Goal: Task Accomplishment & Management: Manage account settings

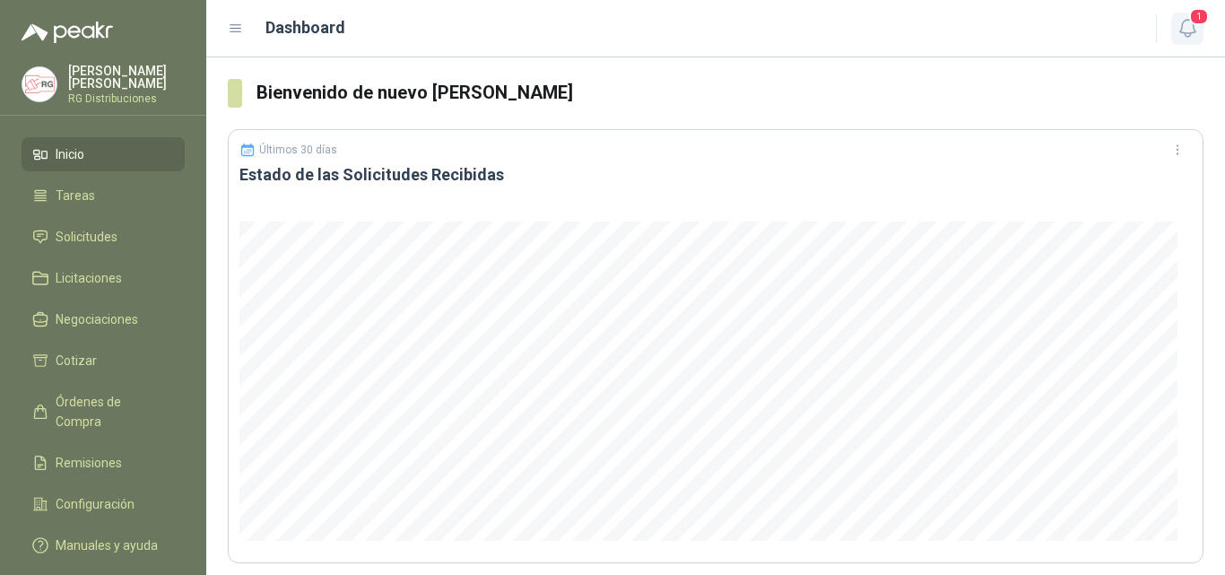
click at [1179, 39] on icon "button" at bounding box center [1188, 28] width 22 height 22
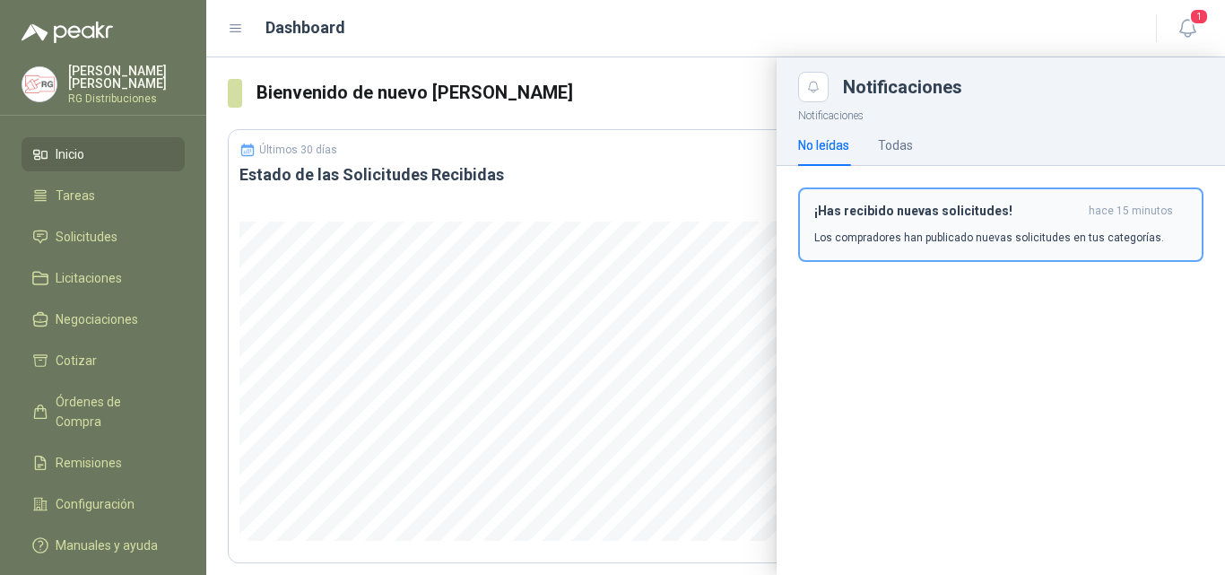
click at [882, 225] on div "¡Has recibido nuevas solicitudes! hace 15 minutos Los compradores han publicado…" at bounding box center [1000, 225] width 373 height 42
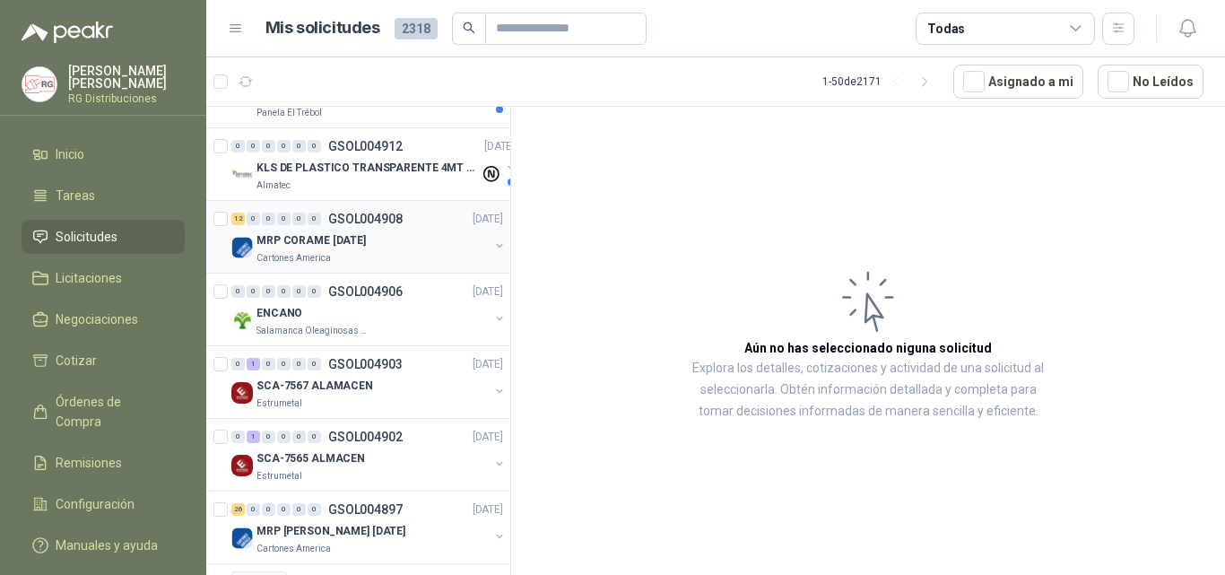
scroll to position [359, 0]
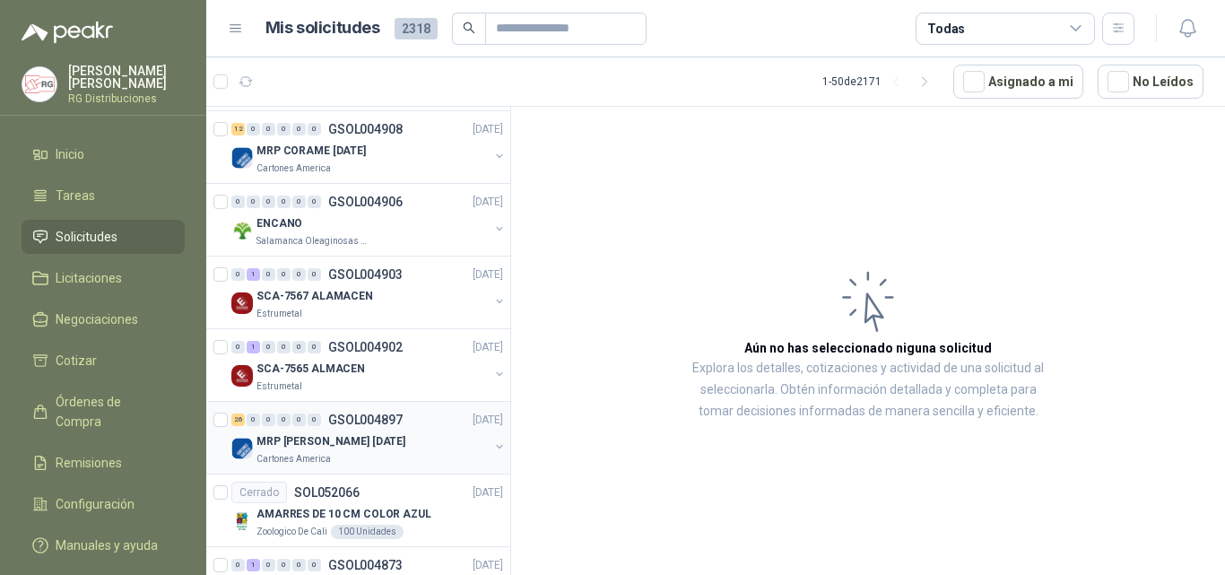
click at [345, 438] on p "MRP [PERSON_NAME] [DATE]" at bounding box center [331, 441] width 149 height 17
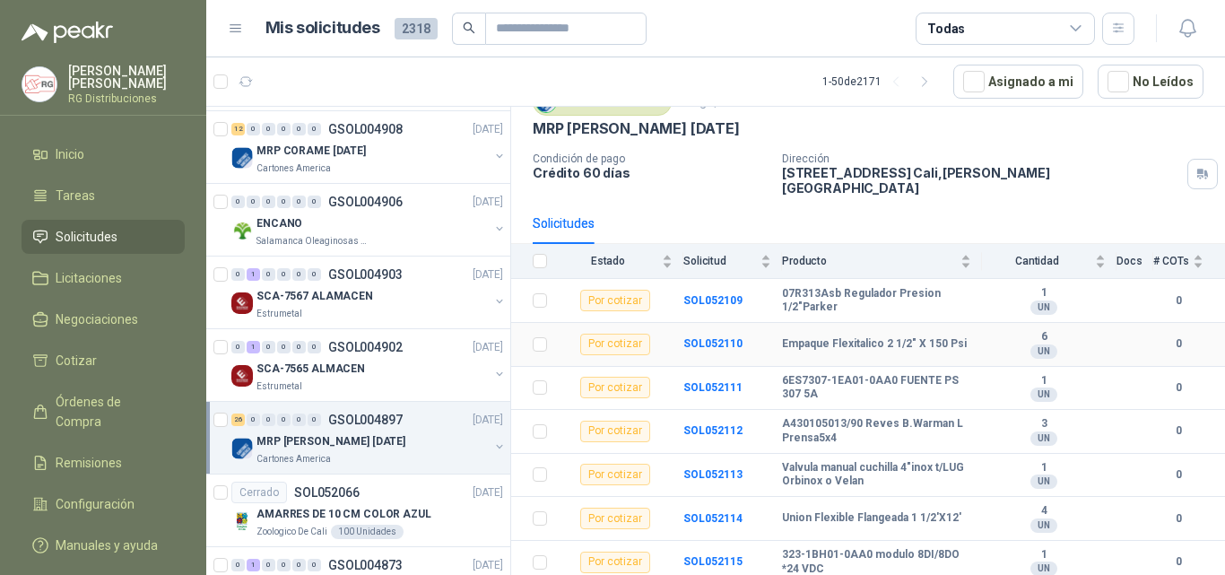
scroll to position [179, 0]
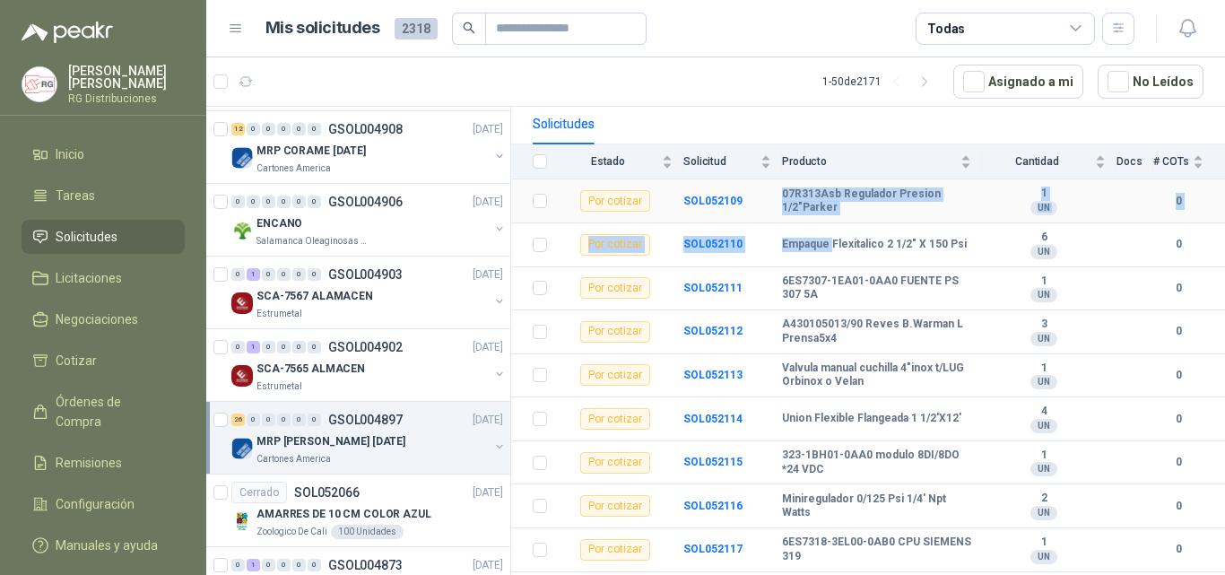
drag, startPoint x: 785, startPoint y: 179, endPoint x: 841, endPoint y: 218, distance: 68.4
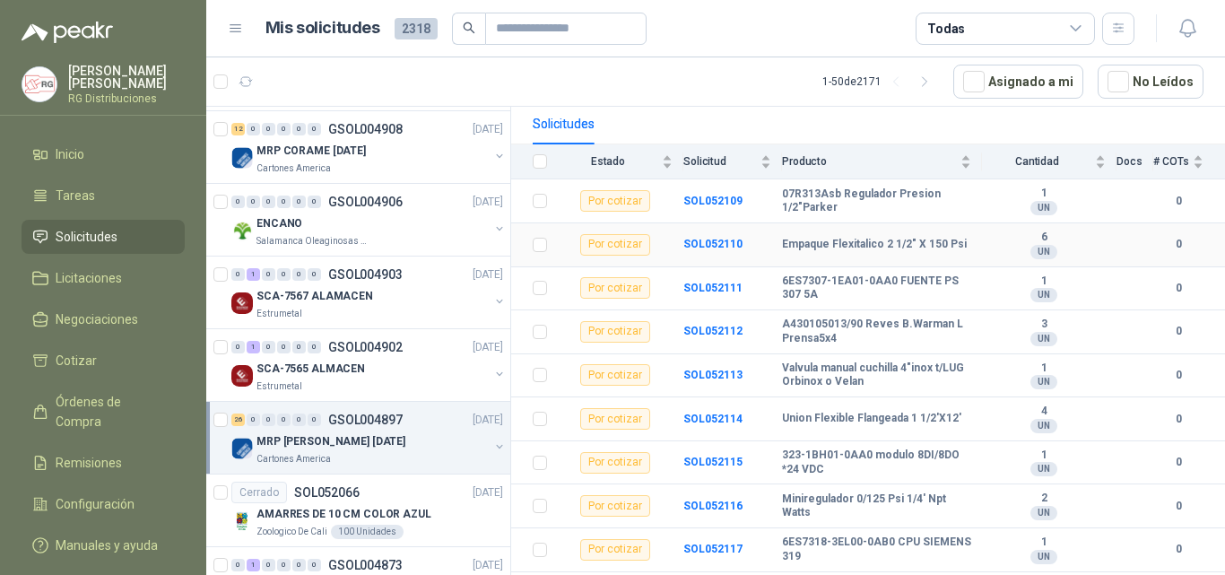
drag, startPoint x: 805, startPoint y: 239, endPoint x: 818, endPoint y: 246, distance: 15.2
click at [812, 242] on b "Empaque Flexitalico 2 1/2" X 150 Psi" at bounding box center [874, 245] width 185 height 14
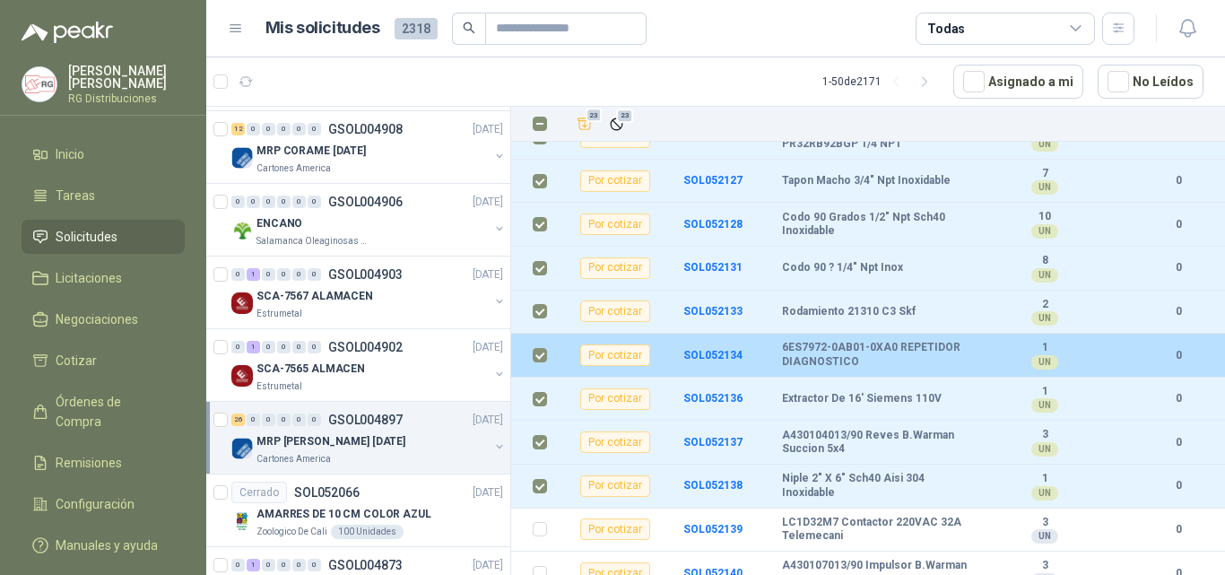
scroll to position [899, 0]
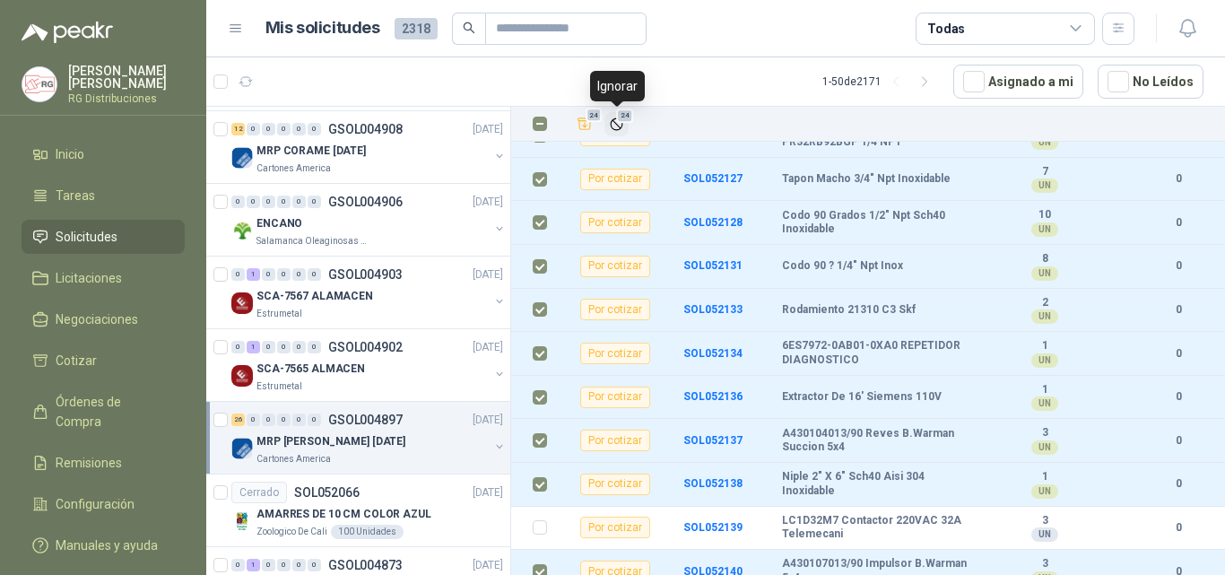
click at [617, 119] on span "24" at bounding box center [624, 116] width 17 height 14
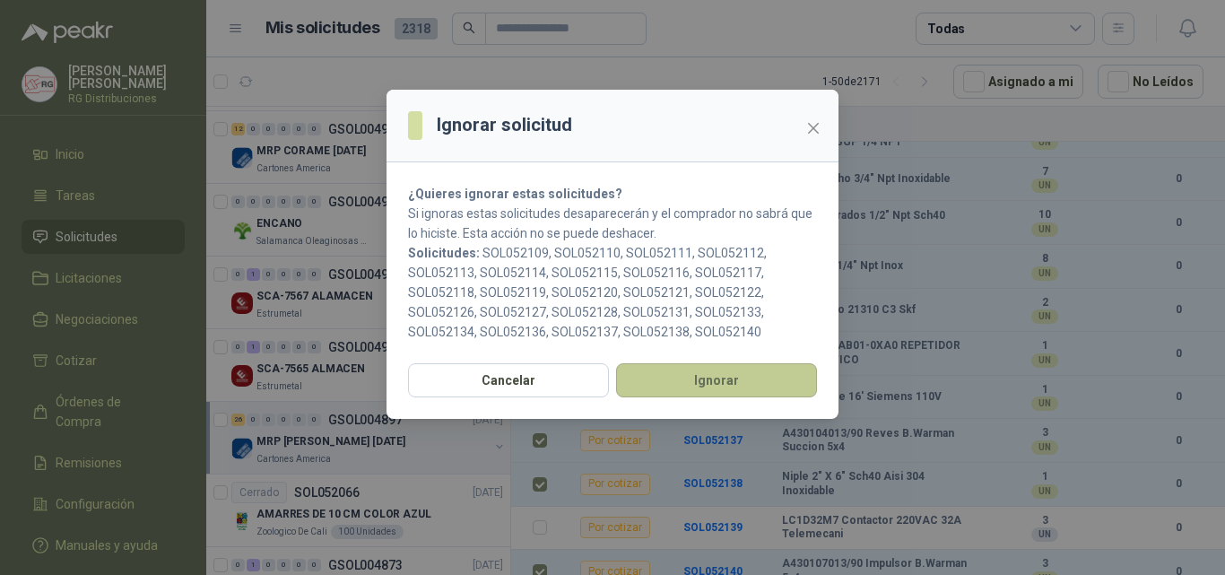
click at [747, 382] on button "Ignorar" at bounding box center [716, 380] width 201 height 34
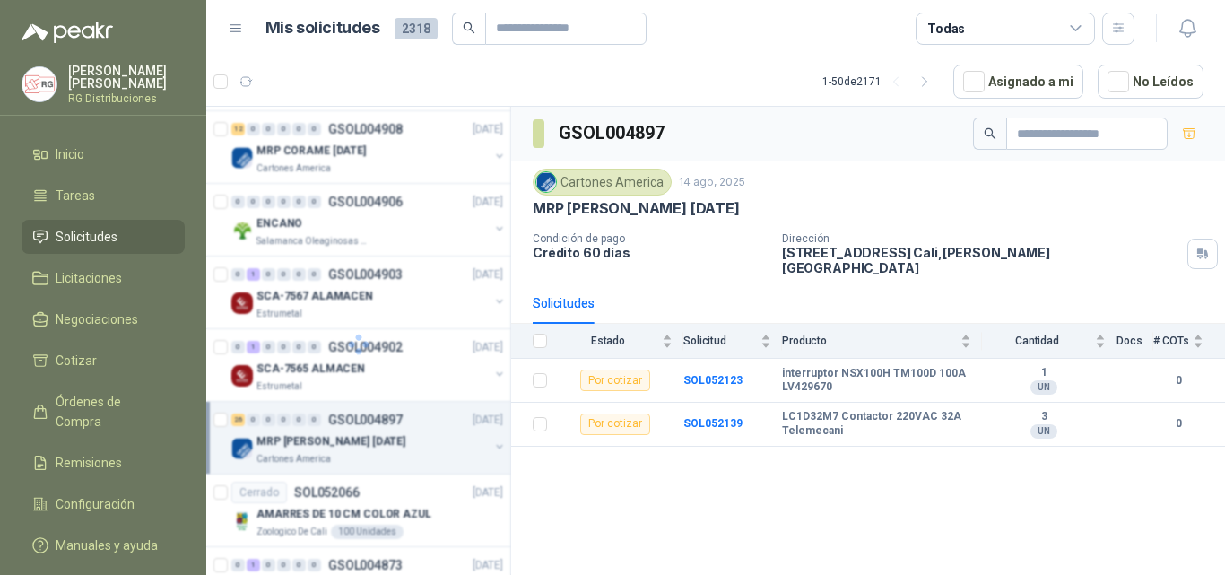
scroll to position [0, 0]
click at [338, 442] on p "MRP [PERSON_NAME] [DATE]" at bounding box center [331, 441] width 149 height 17
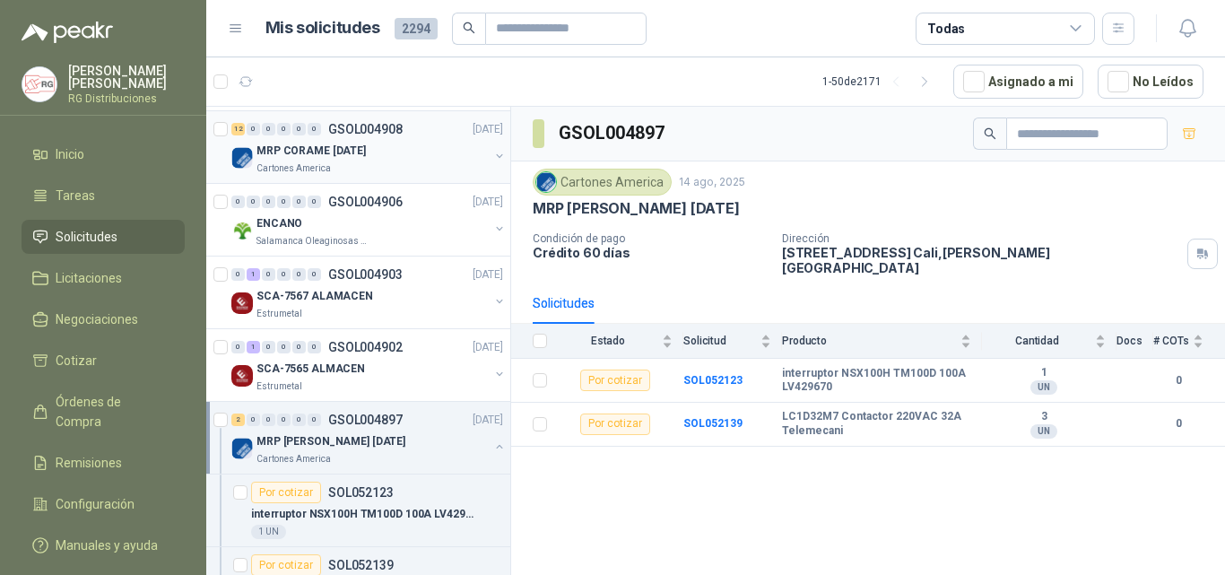
click at [378, 129] on p "GSOL004908" at bounding box center [365, 129] width 74 height 13
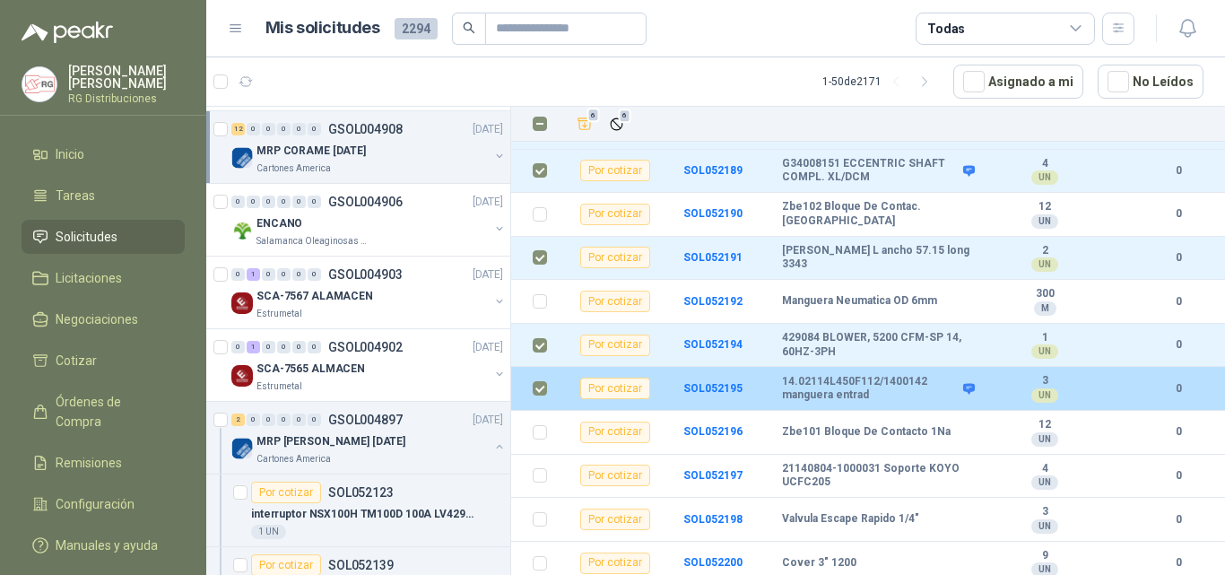
scroll to position [288, 0]
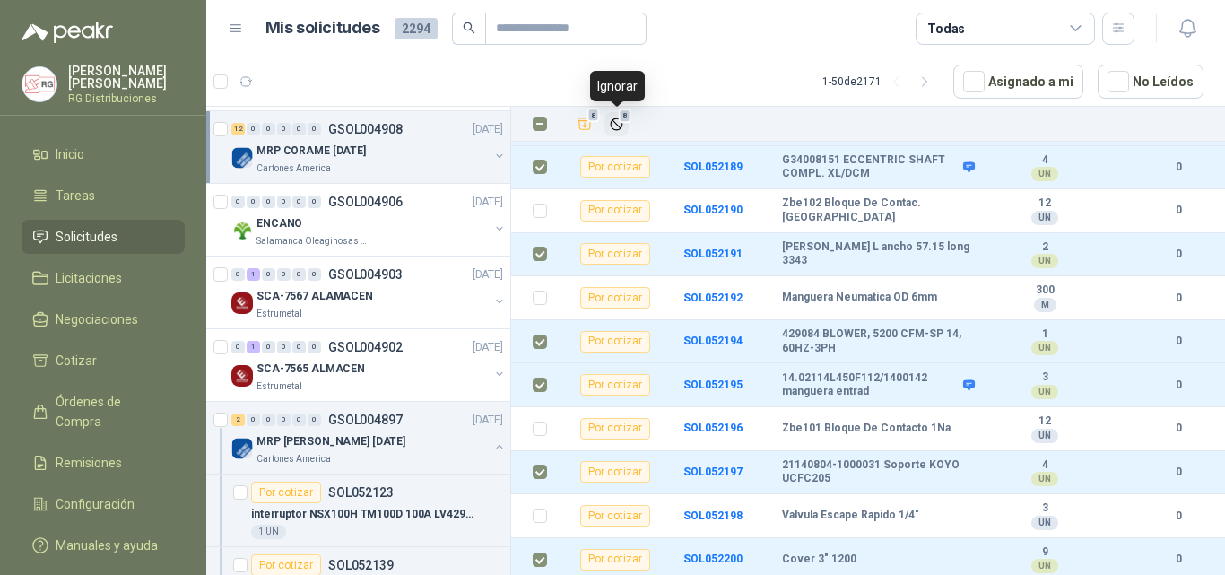
click at [620, 128] on icon "Ignorar" at bounding box center [616, 123] width 11 height 11
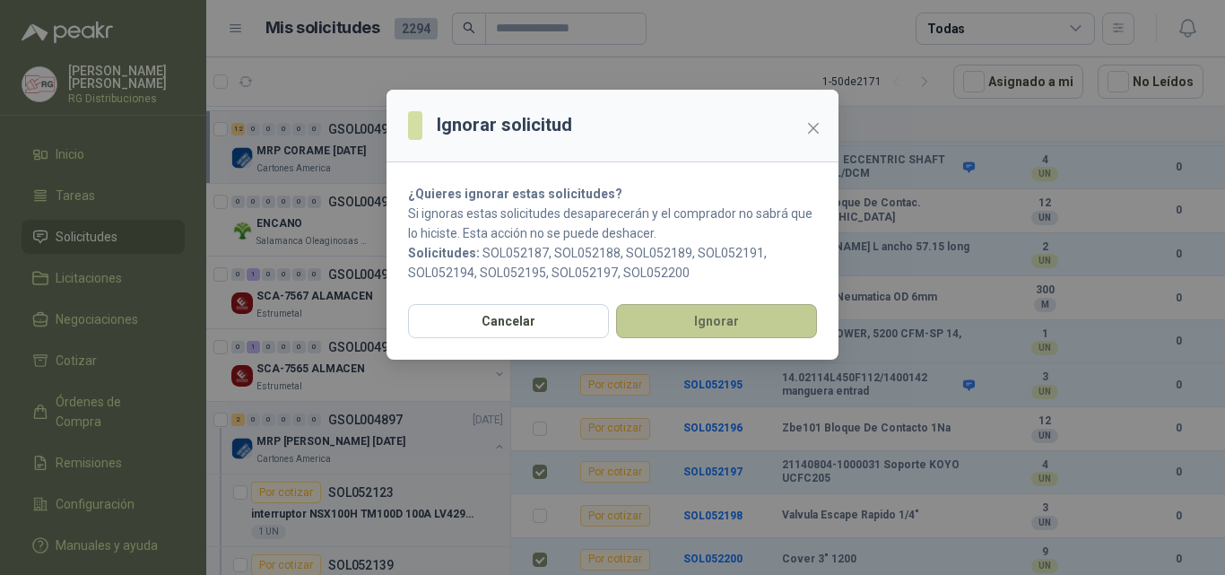
click at [727, 325] on button "Ignorar" at bounding box center [716, 321] width 201 height 34
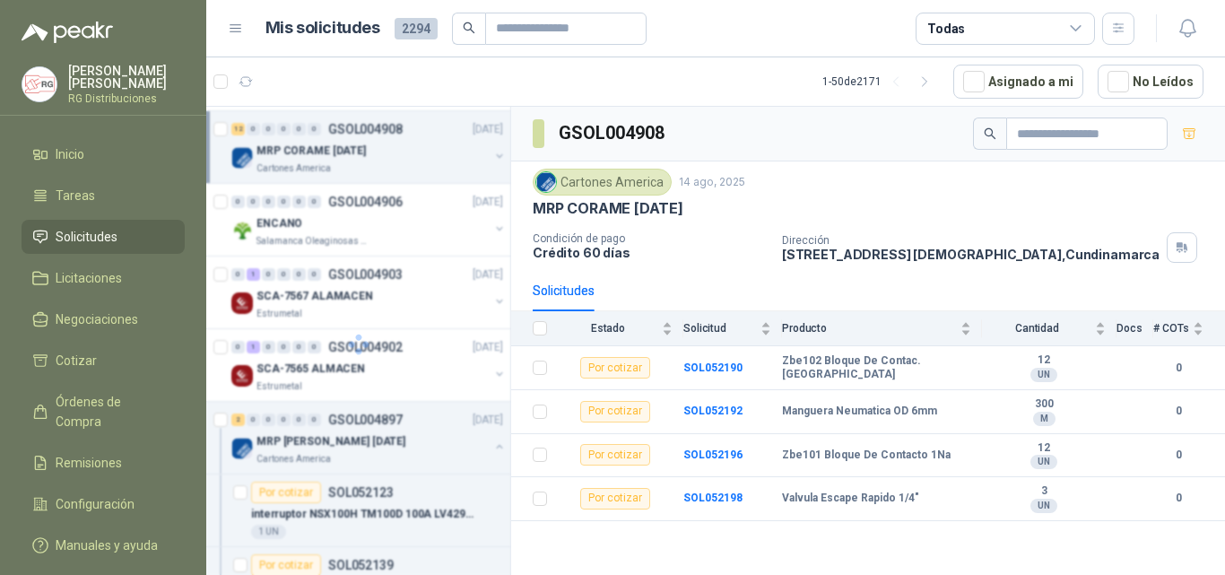
scroll to position [0, 0]
click at [377, 231] on div "ENCANO" at bounding box center [373, 224] width 232 height 22
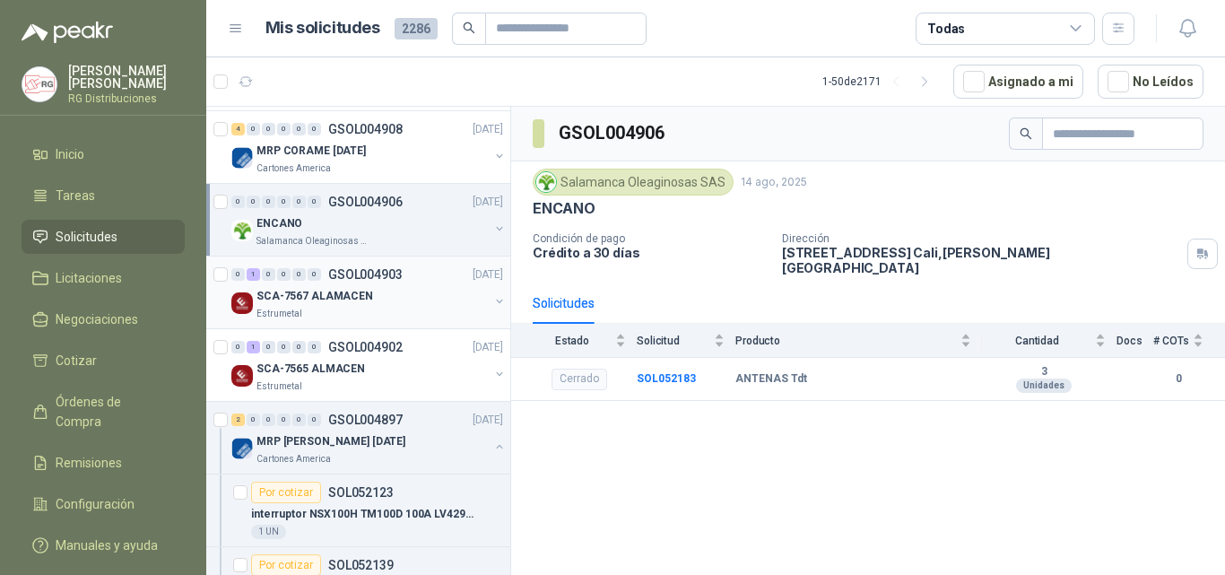
click at [389, 302] on div "SCA-7567 ALAMACEN" at bounding box center [373, 296] width 232 height 22
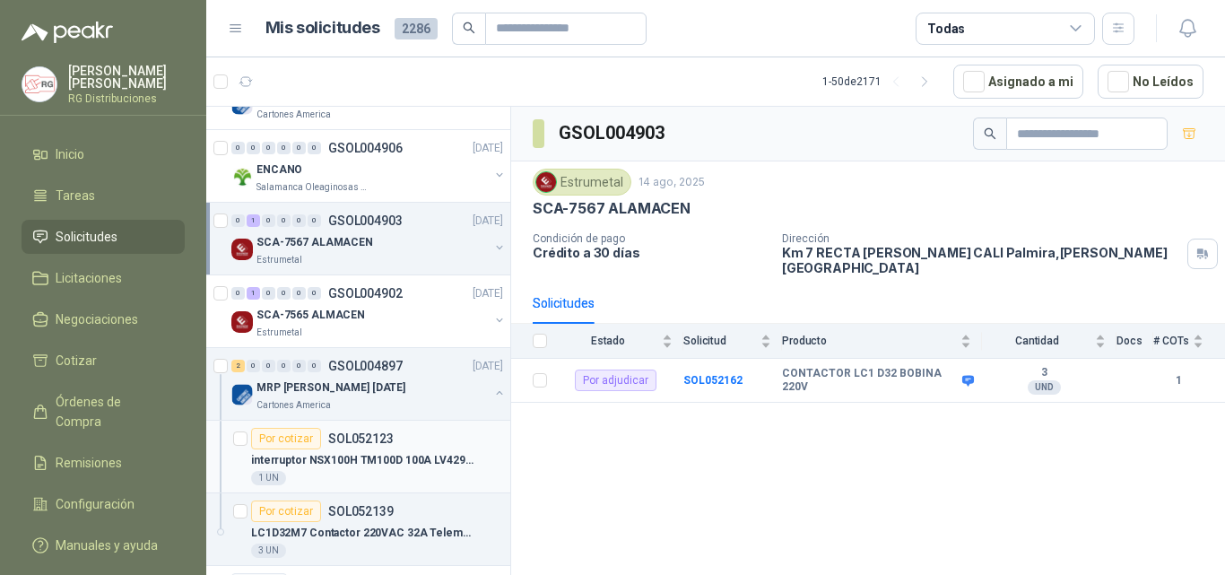
scroll to position [359, 0]
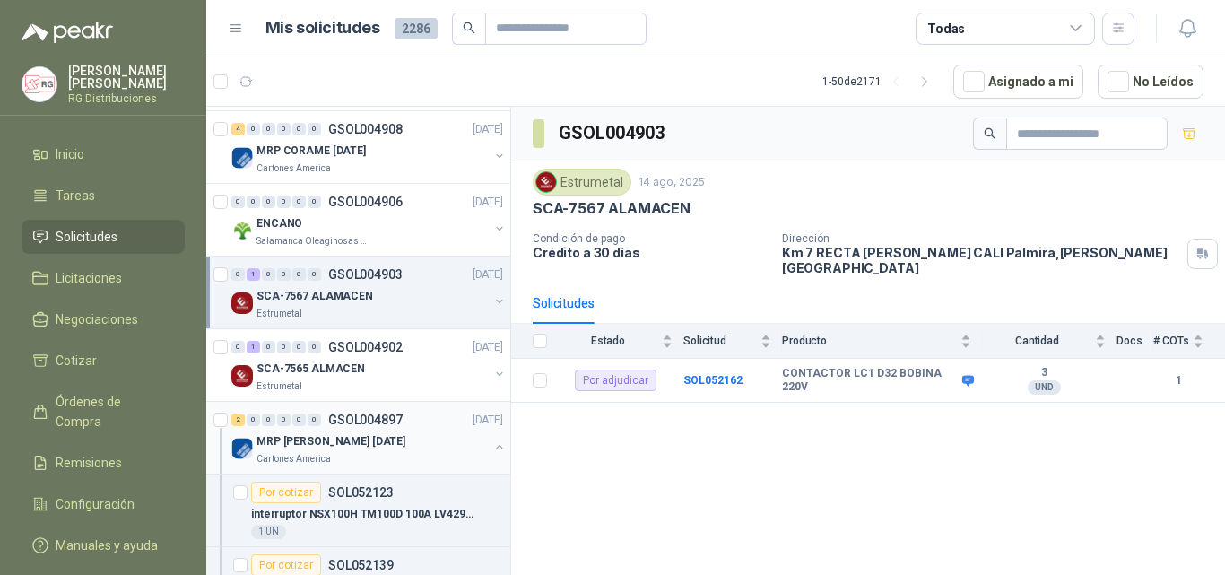
click at [378, 428] on div "2 0 0 0 0 0 GSOL004897 [DATE]" at bounding box center [368, 420] width 275 height 22
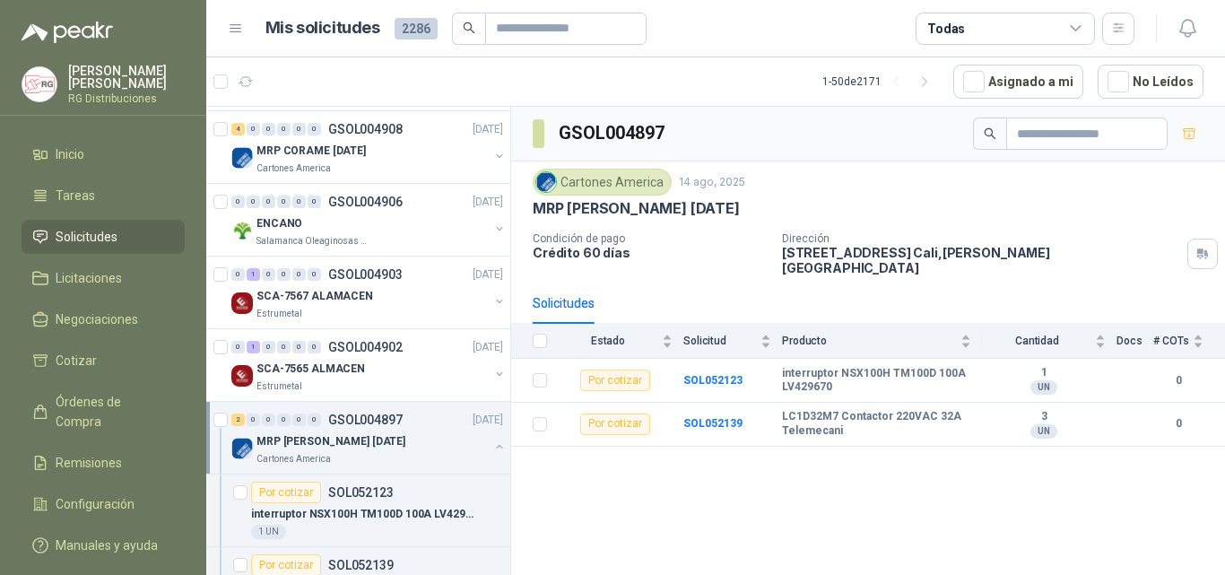
click at [492, 449] on button "button" at bounding box center [499, 446] width 14 height 14
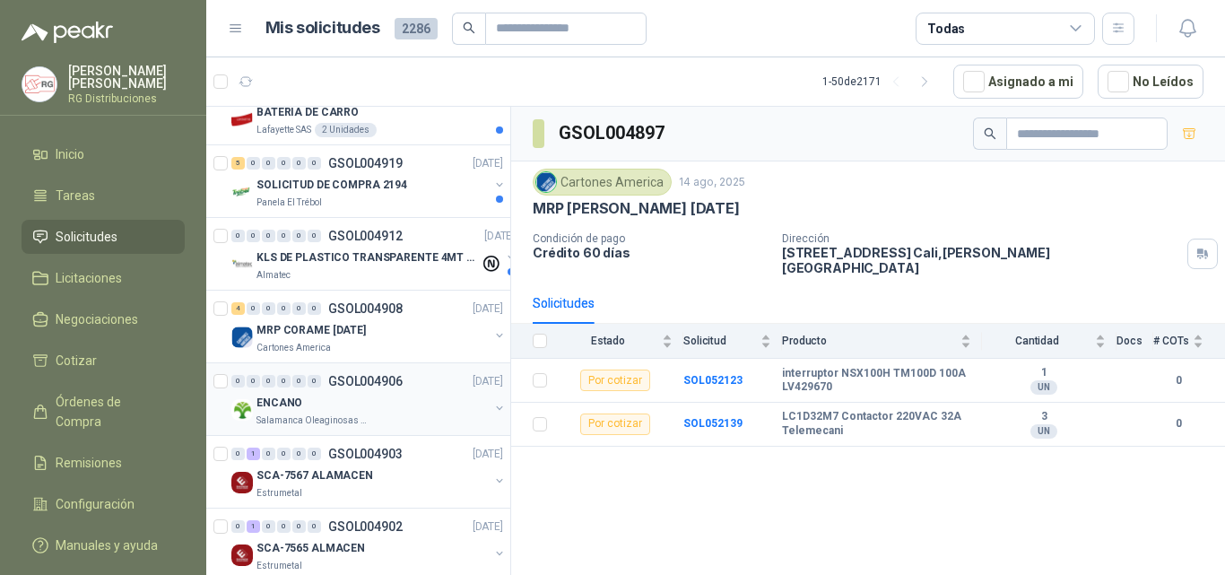
scroll to position [90, 0]
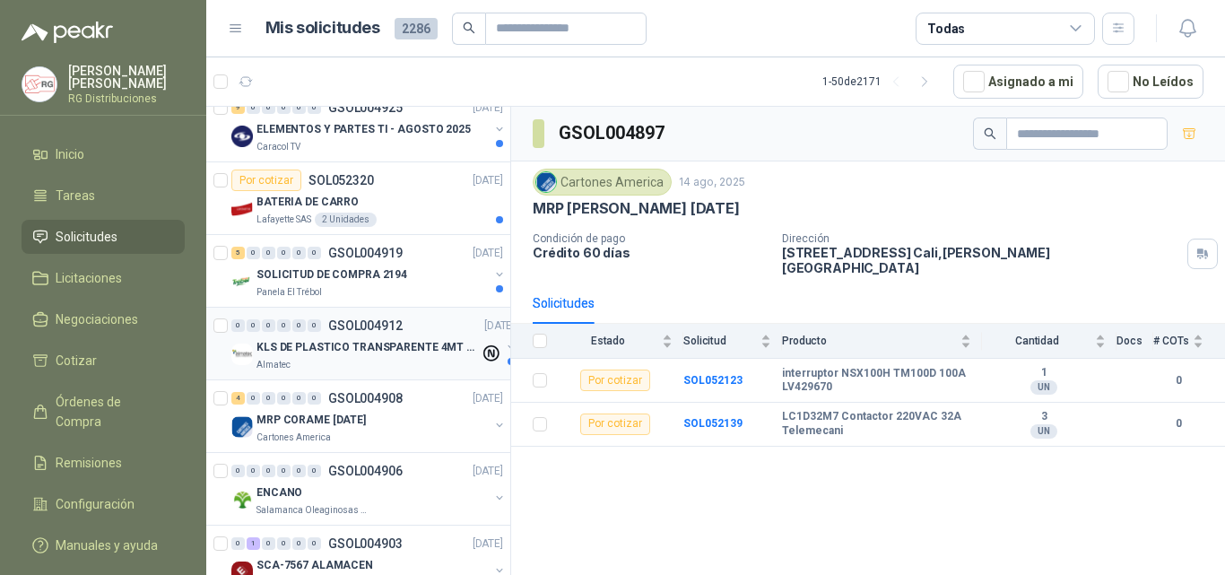
click at [387, 354] on p "KLS DE PLASTICO TRANSPARENTE 4MT CAL 4 Y CINTA TRA" at bounding box center [368, 347] width 223 height 17
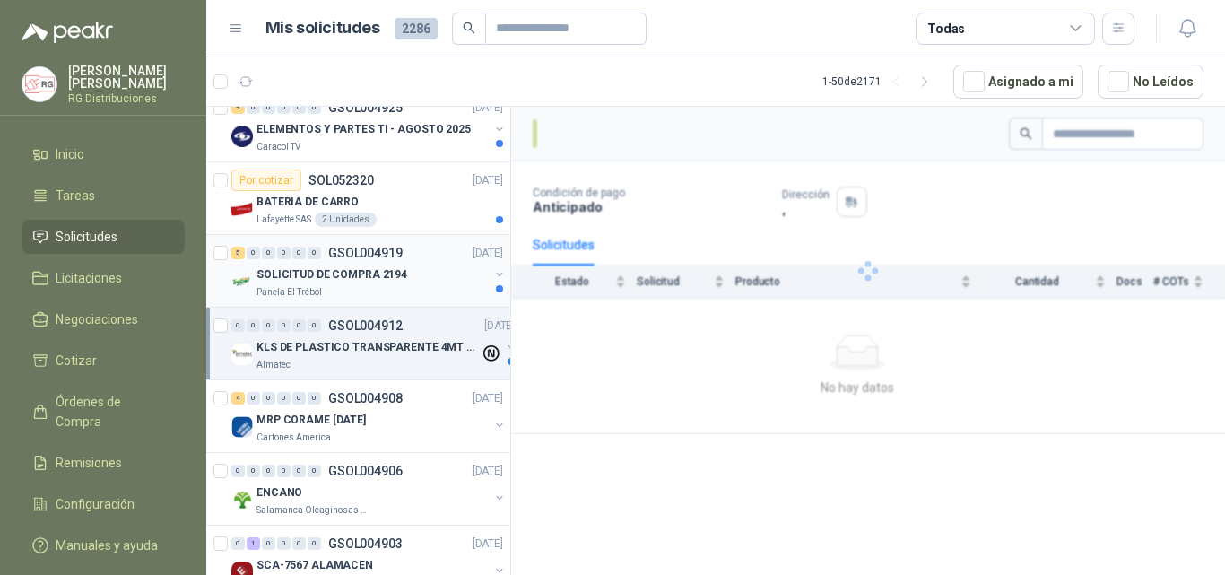
click at [393, 278] on p "SOLICITUD DE COMPRA 2194" at bounding box center [332, 274] width 151 height 17
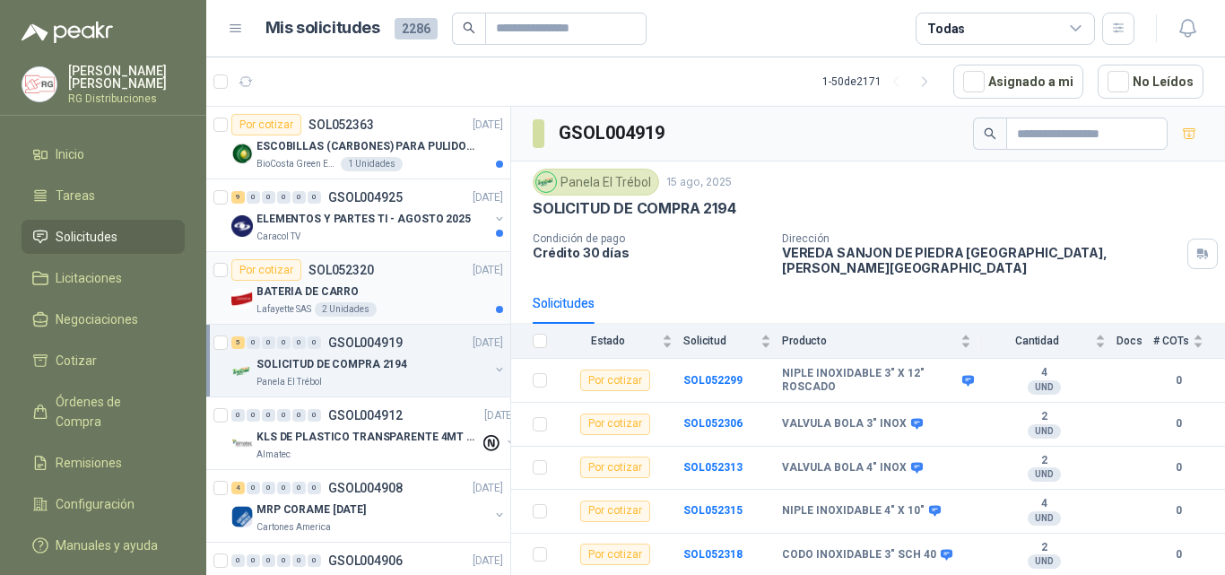
click at [413, 274] on div "Por cotizar SOL052320 [DATE]" at bounding box center [367, 270] width 272 height 22
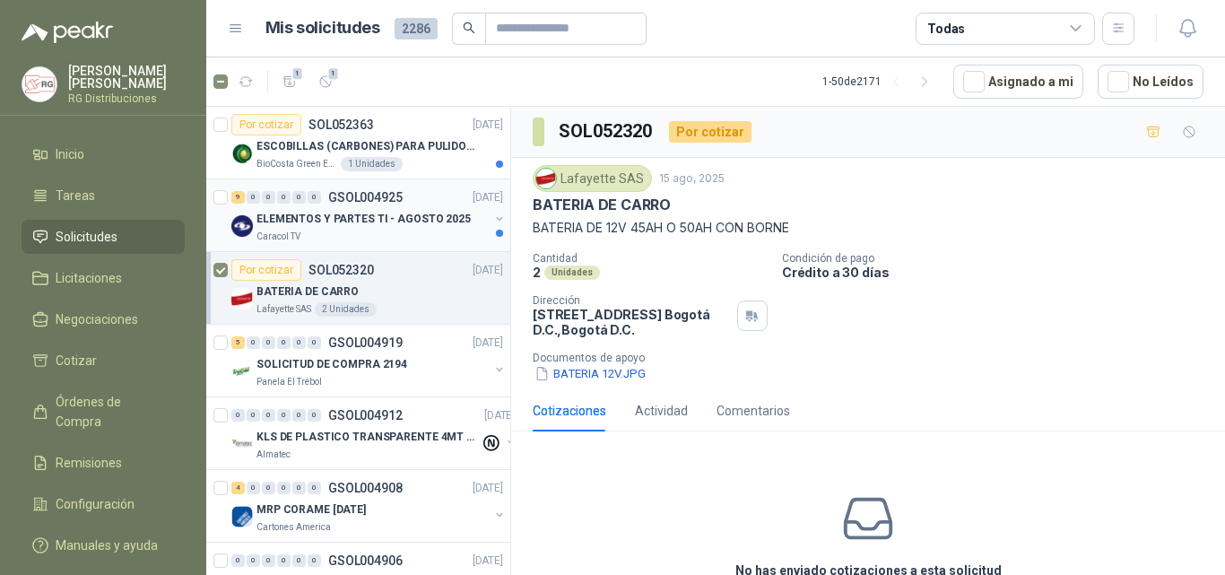
click at [432, 213] on p "ELEMENTOS Y PARTES TI - AGOSTO 2025" at bounding box center [364, 219] width 214 height 17
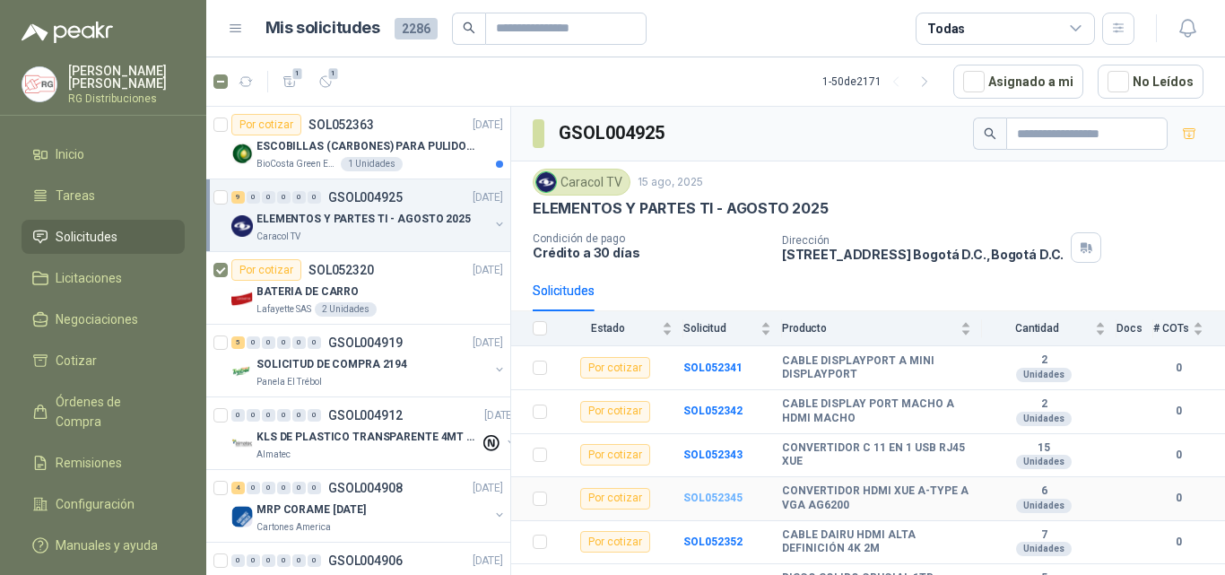
scroll to position [158, 0]
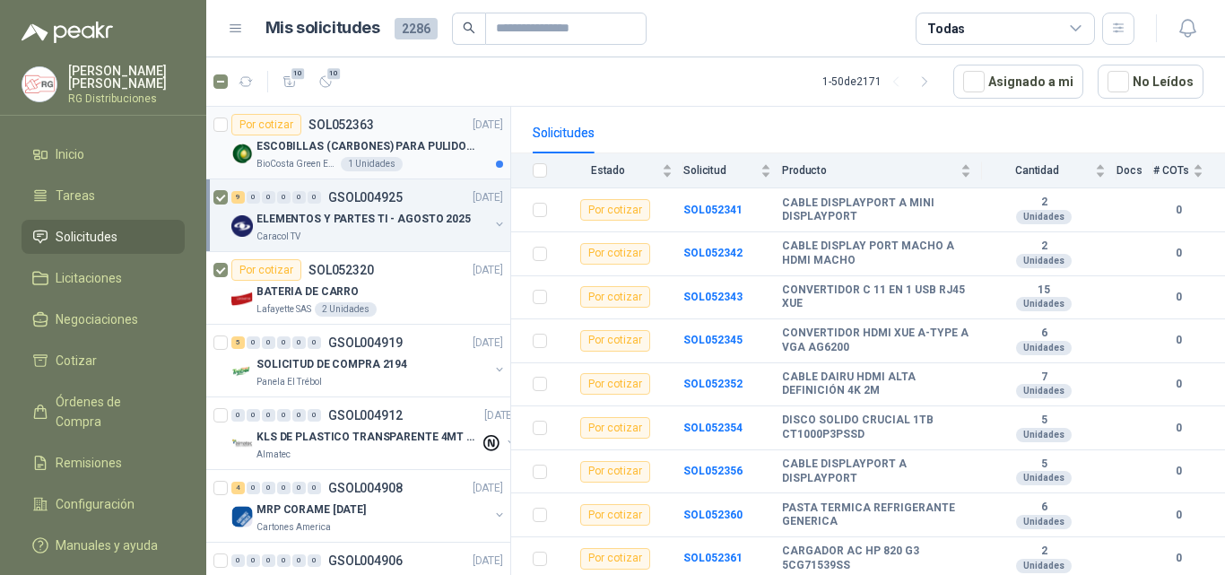
click at [422, 133] on div "Por cotizar SOL052363 [DATE]" at bounding box center [367, 125] width 272 height 22
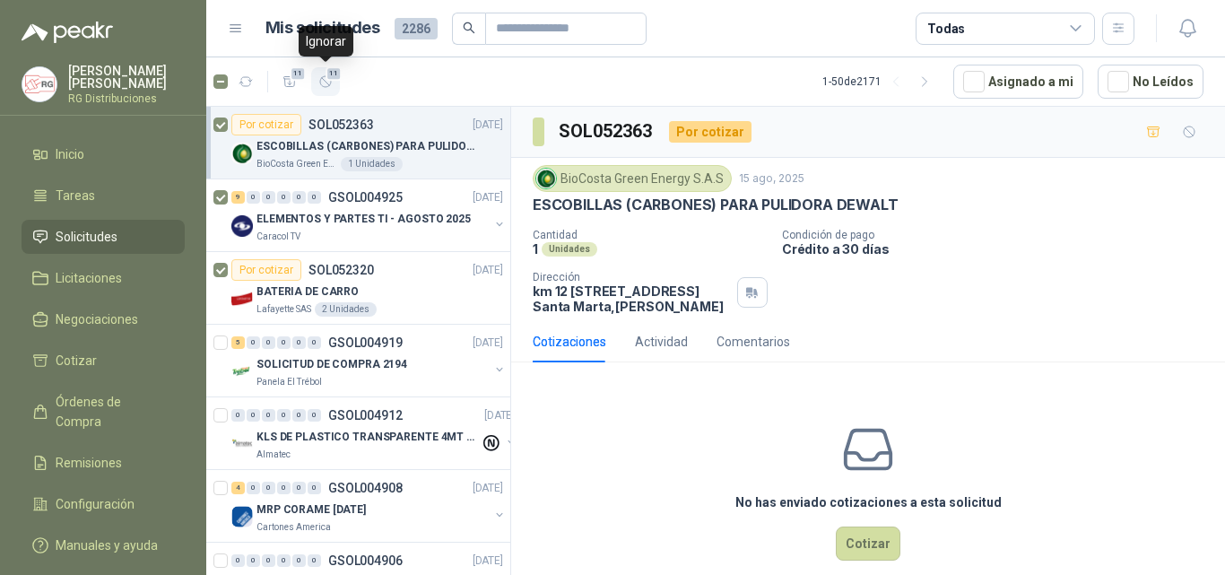
click at [327, 85] on icon "button" at bounding box center [325, 81] width 15 height 15
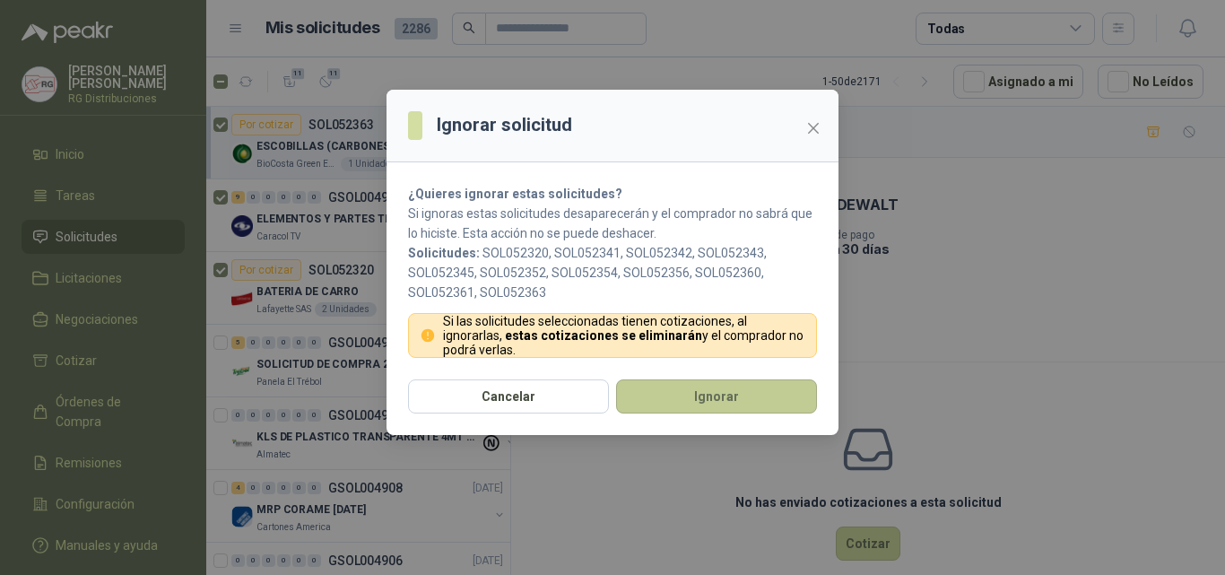
click at [665, 399] on button "Ignorar" at bounding box center [716, 396] width 201 height 34
